Goal: Check status

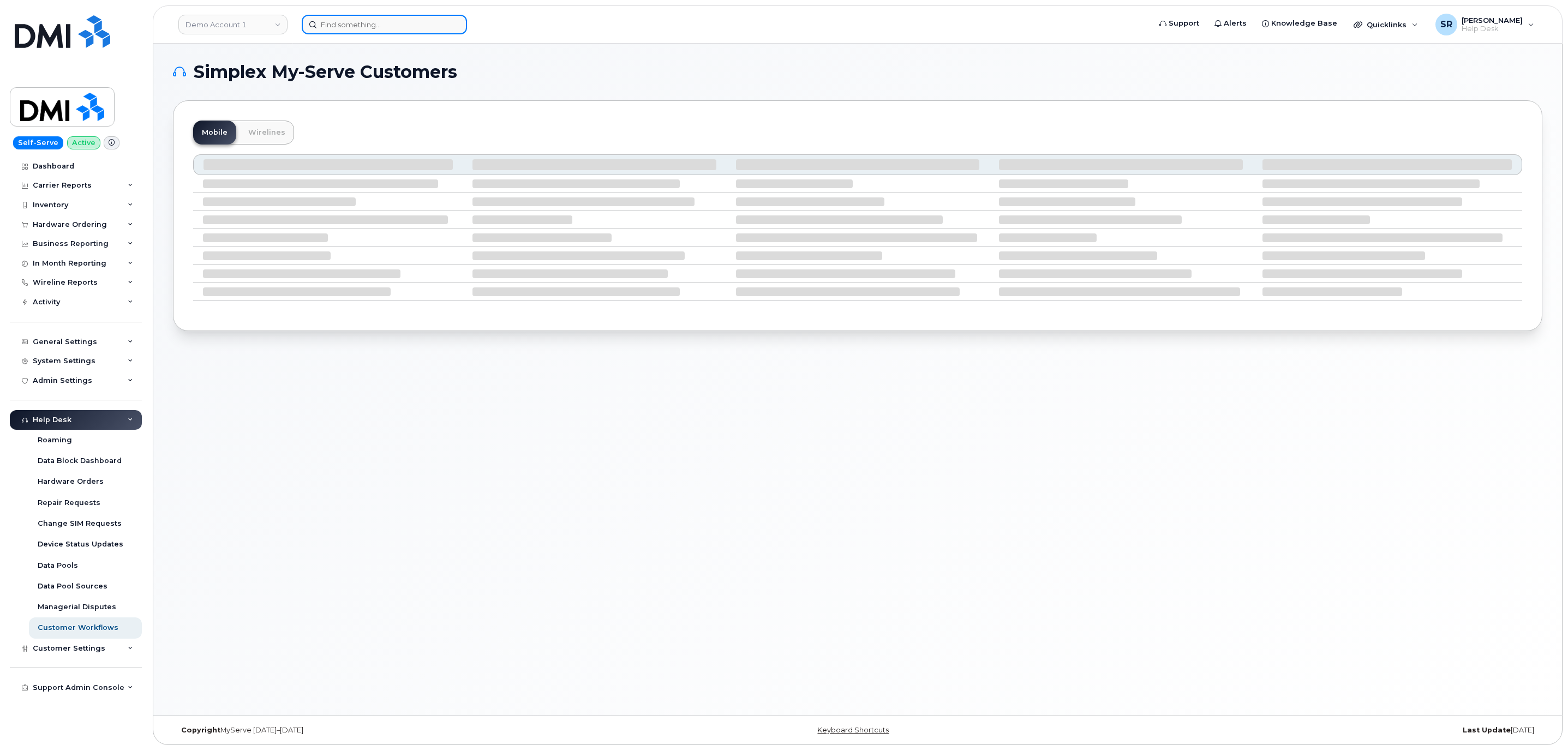
click at [345, 25] on input at bounding box center [385, 24] width 166 height 19
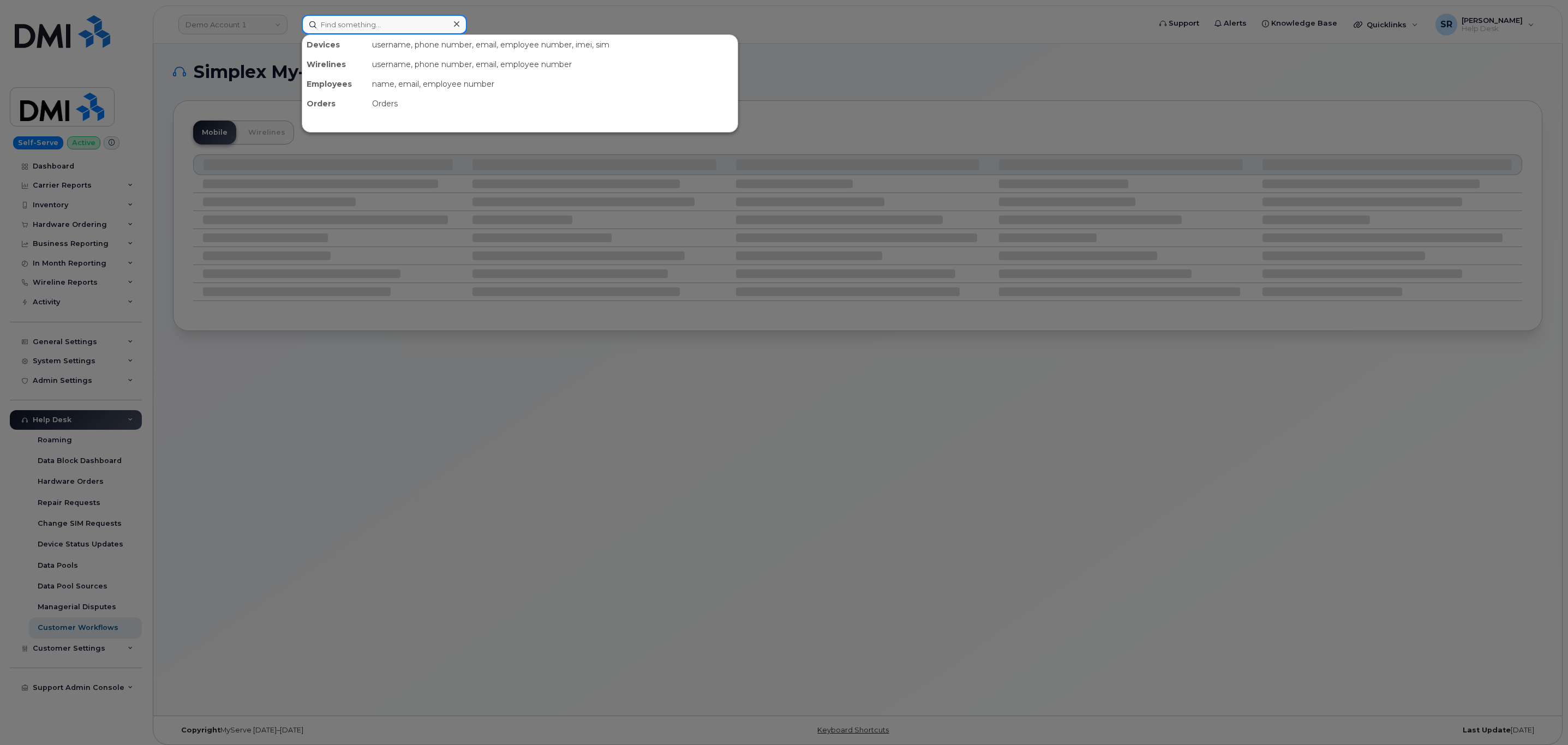
paste input "10-154222200917702"
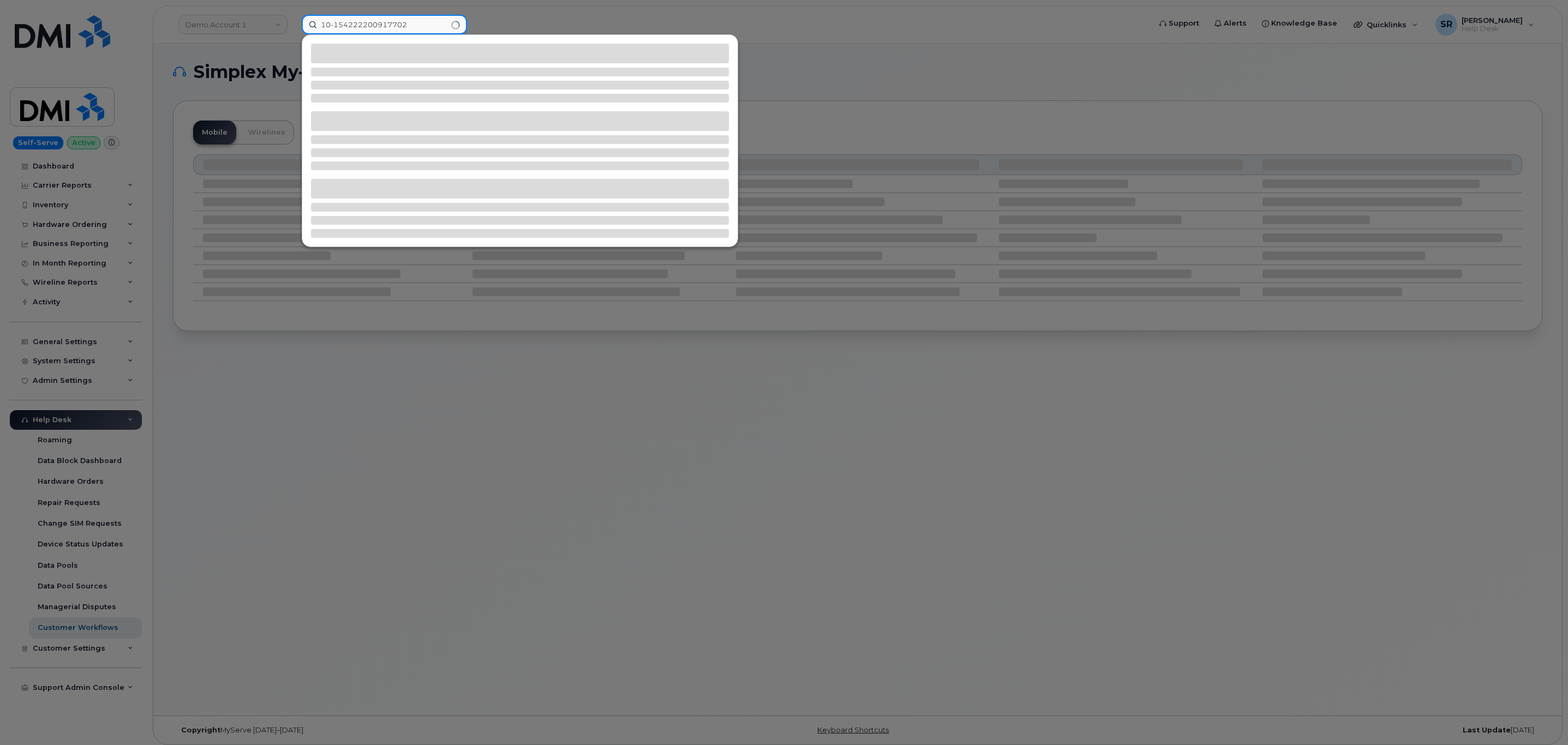
type input "10-154222200917702"
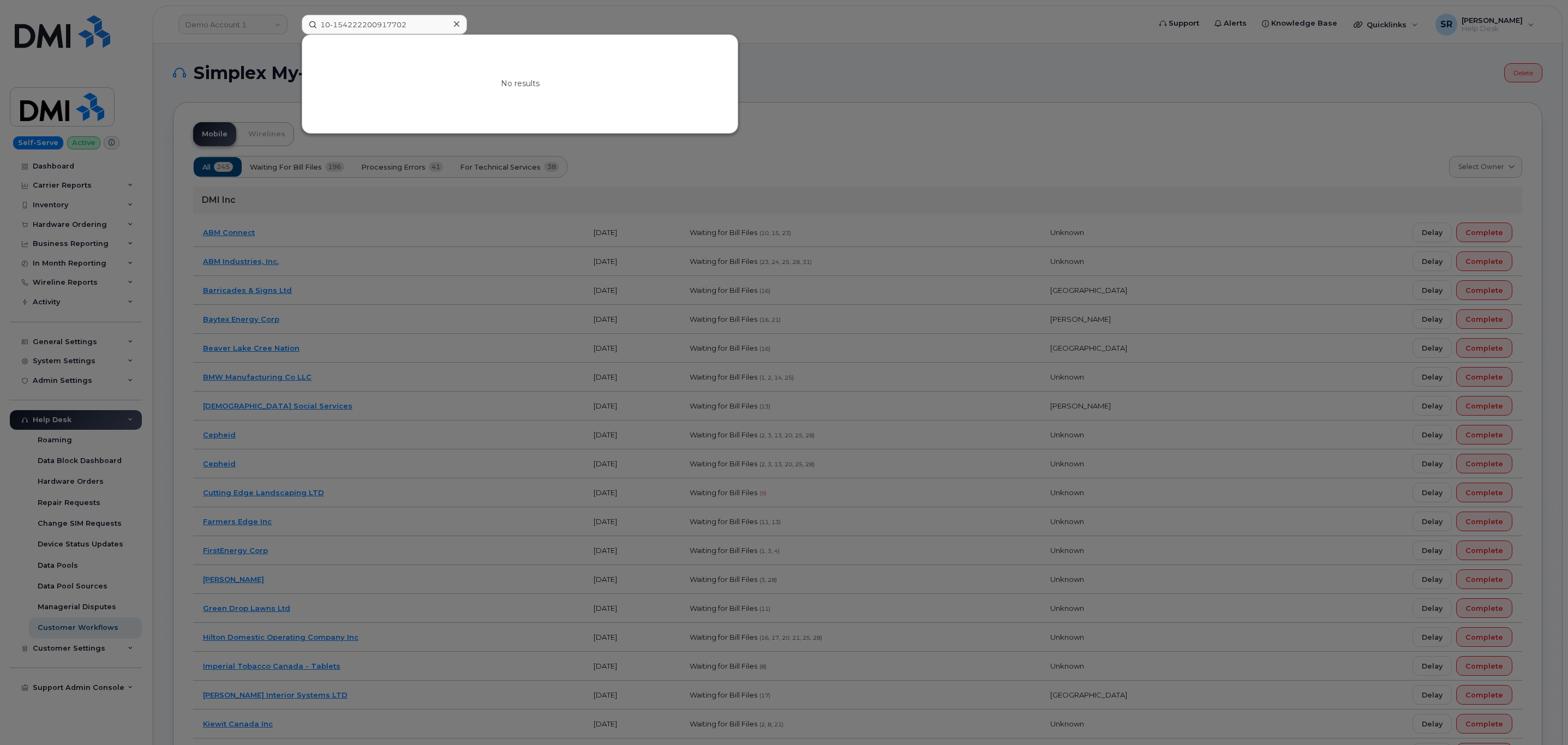
click at [948, 141] on div at bounding box center [784, 372] width 1568 height 745
